Goal: Task Accomplishment & Management: Manage account settings

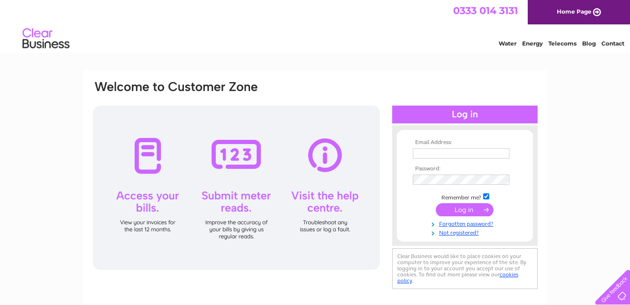
click at [440, 154] on input "text" at bounding box center [460, 153] width 97 height 10
type input "[EMAIL_ADDRESS][DOMAIN_NAME]"
click at [448, 173] on td at bounding box center [464, 179] width 109 height 15
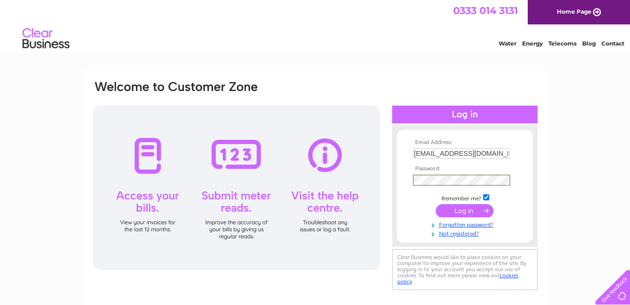
click at [435, 204] on input "submit" at bounding box center [464, 210] width 58 height 13
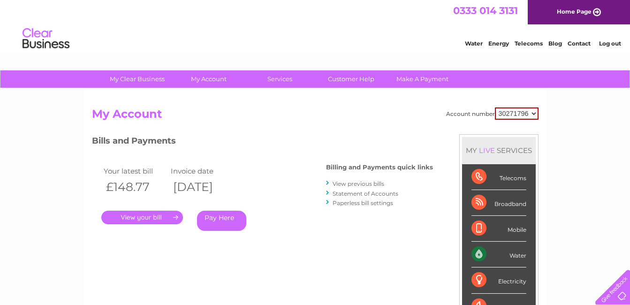
drag, startPoint x: 286, startPoint y: 187, endPoint x: 315, endPoint y: 190, distance: 29.2
click at [315, 190] on div "Bills and Payments Billing and Payments quick links View previous bills Stateme…" at bounding box center [262, 189] width 341 height 110
click at [522, 112] on select "30271796 30271797" at bounding box center [517, 113] width 44 height 12
select select "30271797"
click at [495, 107] on select "30271796 30271797" at bounding box center [517, 113] width 44 height 12
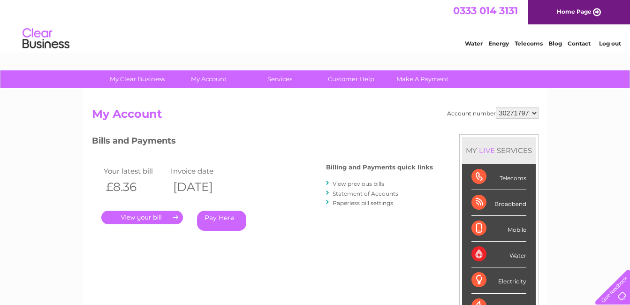
click at [529, 113] on select "30271796 30271797" at bounding box center [516, 112] width 43 height 11
select select "30271796"
click at [495, 107] on select "30271796 30271797" at bounding box center [516, 112] width 43 height 11
click at [142, 217] on link "." at bounding box center [142, 217] width 82 height 14
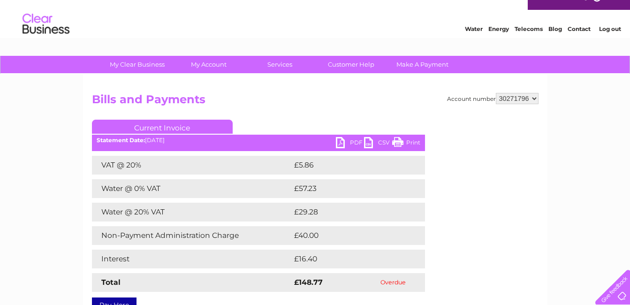
scroll to position [14, 0]
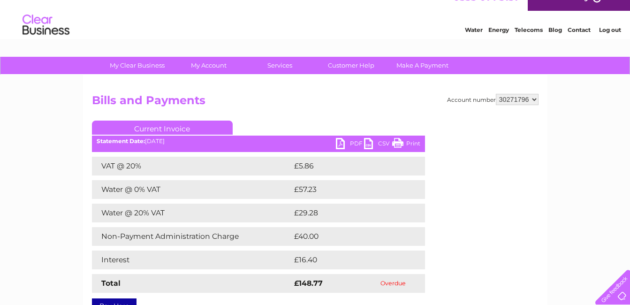
click at [351, 147] on link "PDF" at bounding box center [350, 145] width 28 height 14
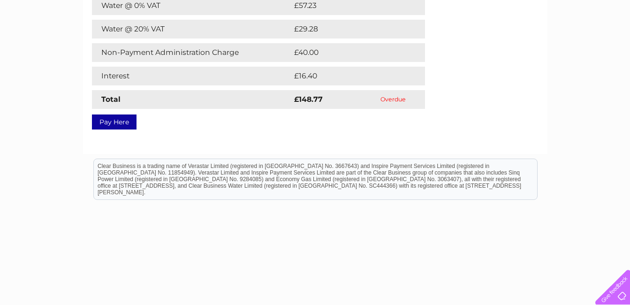
scroll to position [0, 0]
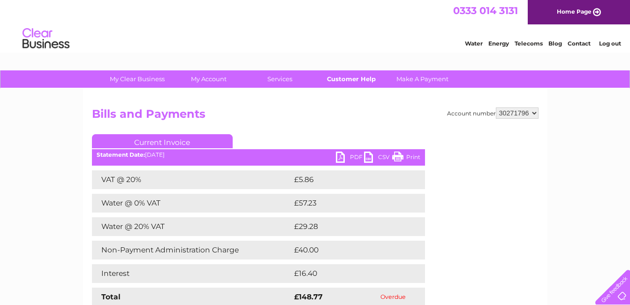
click at [363, 81] on link "Customer Help" at bounding box center [350, 78] width 77 height 17
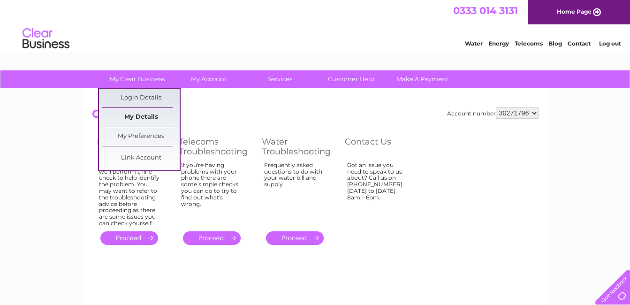
click at [140, 113] on link "My Details" at bounding box center [140, 117] width 77 height 19
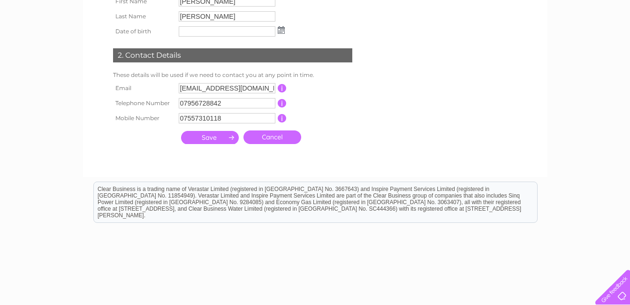
scroll to position [156, 0]
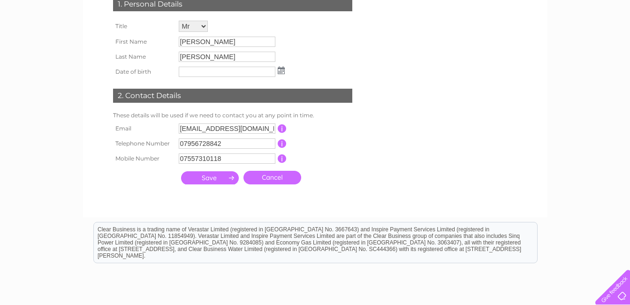
click at [282, 176] on link "Cancel" at bounding box center [272, 178] width 58 height 14
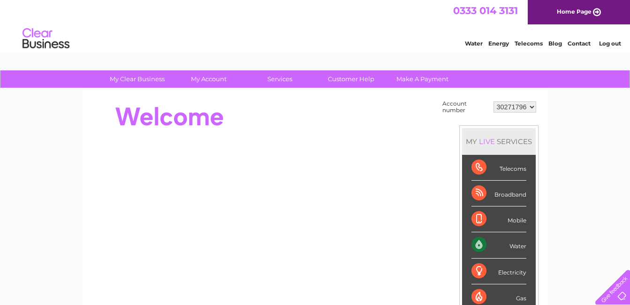
drag, startPoint x: 630, startPoint y: 66, endPoint x: 571, endPoint y: 26, distance: 71.2
